Goal: Transaction & Acquisition: Download file/media

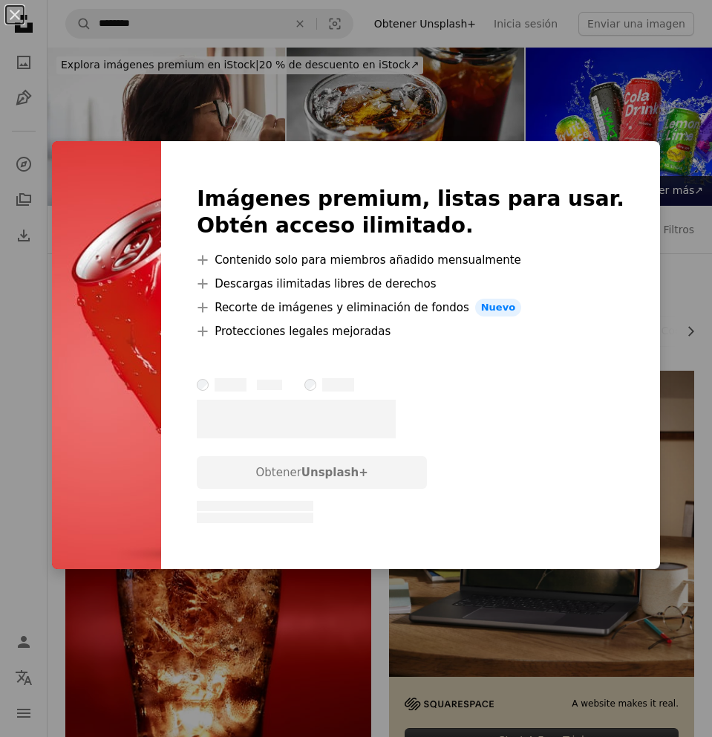
scroll to position [1717, 0]
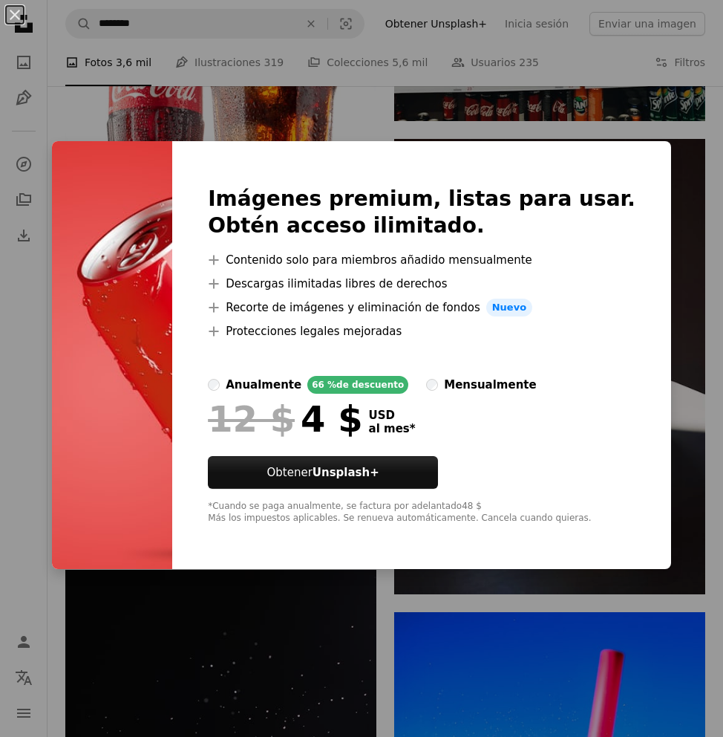
click at [245, 52] on div "An X shape Imágenes premium, listas para usar. Obtén acceso ilimitado. A plus s…" at bounding box center [361, 368] width 723 height 737
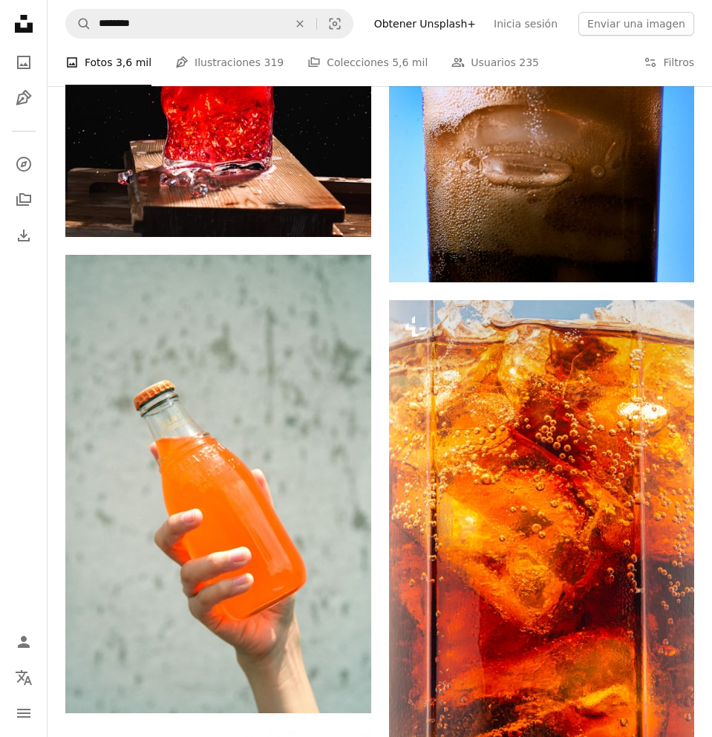
scroll to position [2479, 0]
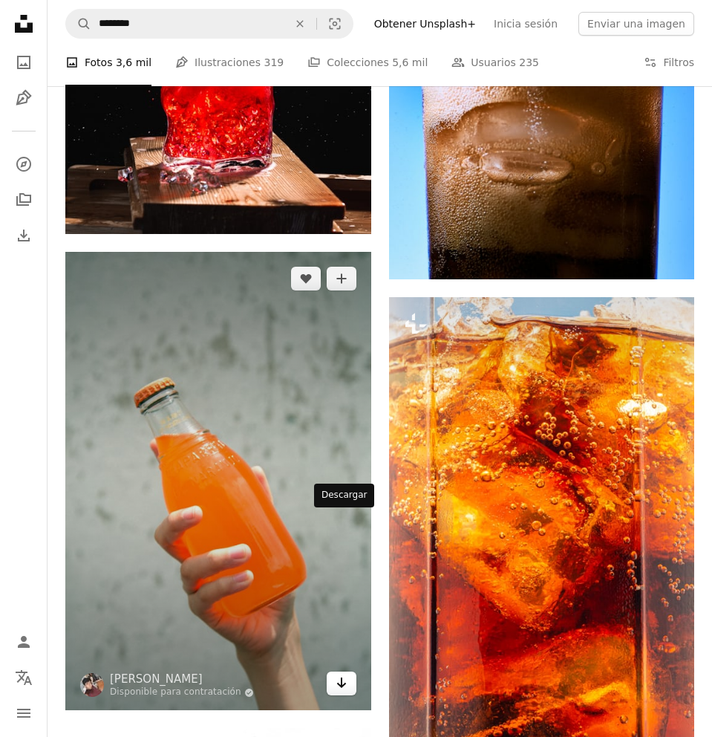
click at [336, 674] on icon "Arrow pointing down" at bounding box center [342, 683] width 12 height 18
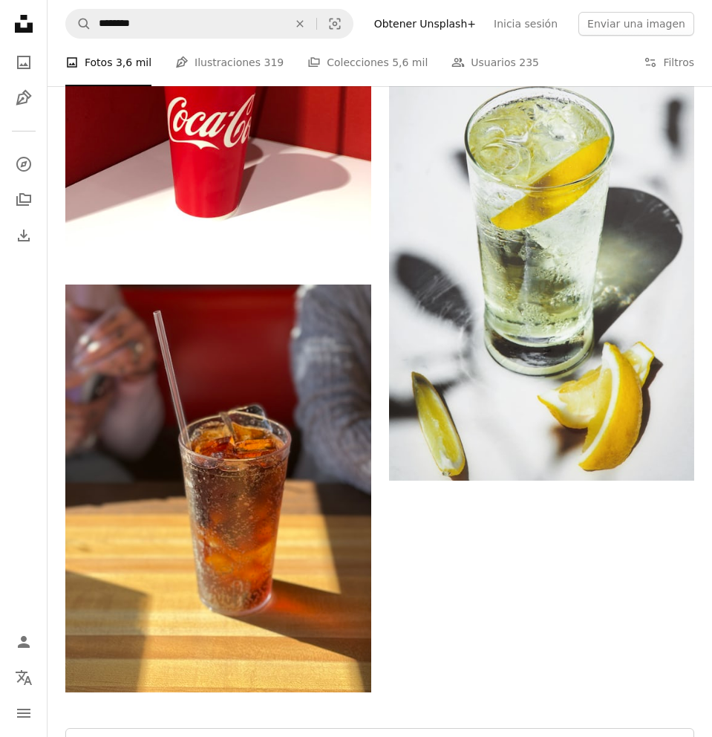
scroll to position [3868, 0]
